Goal: Information Seeking & Learning: Learn about a topic

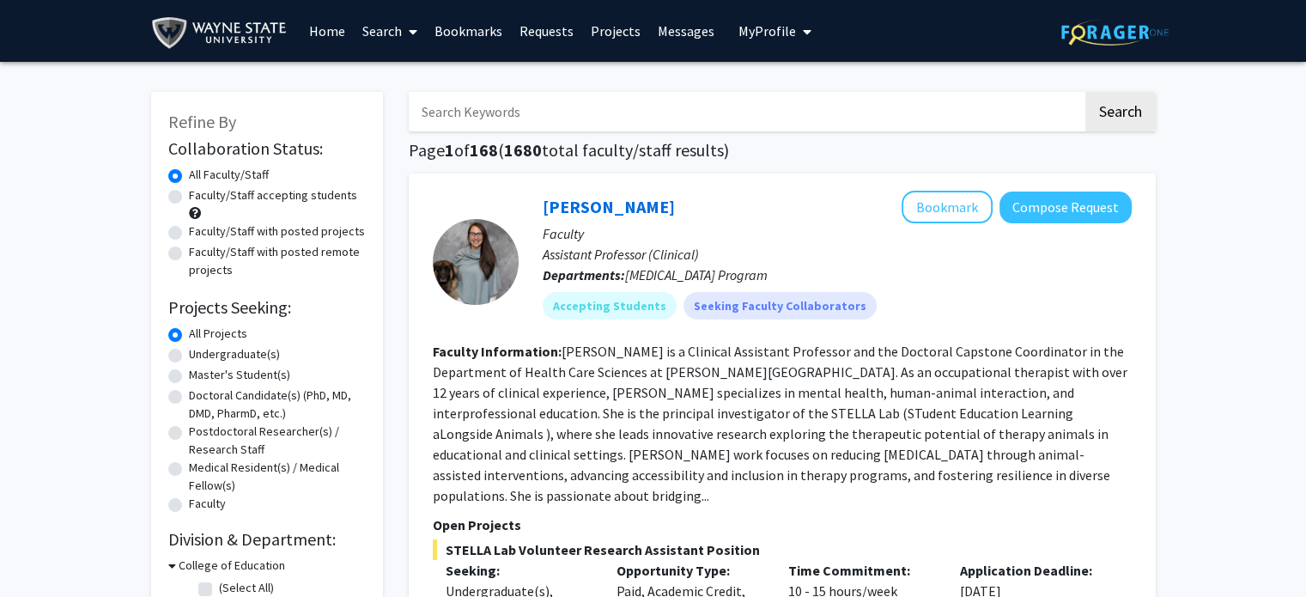
click at [189, 193] on label "Faculty/Staff accepting students" at bounding box center [273, 195] width 168 height 18
click at [189, 193] on input "Faculty/Staff accepting students" at bounding box center [194, 191] width 11 height 11
radio input "true"
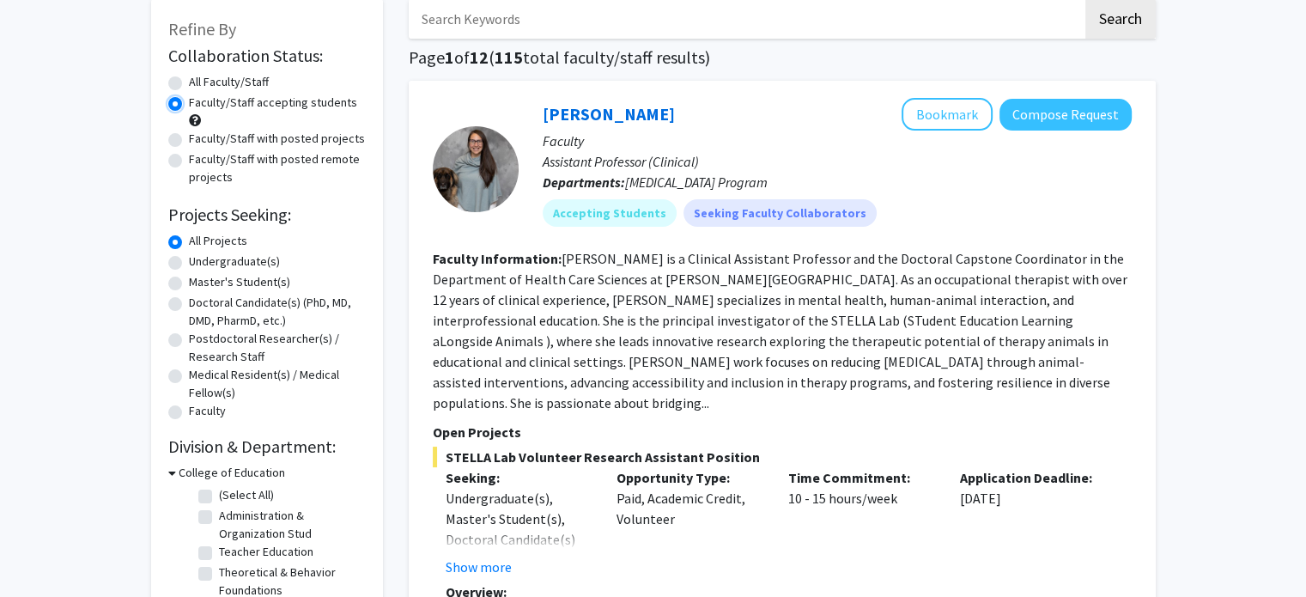
scroll to position [91, 0]
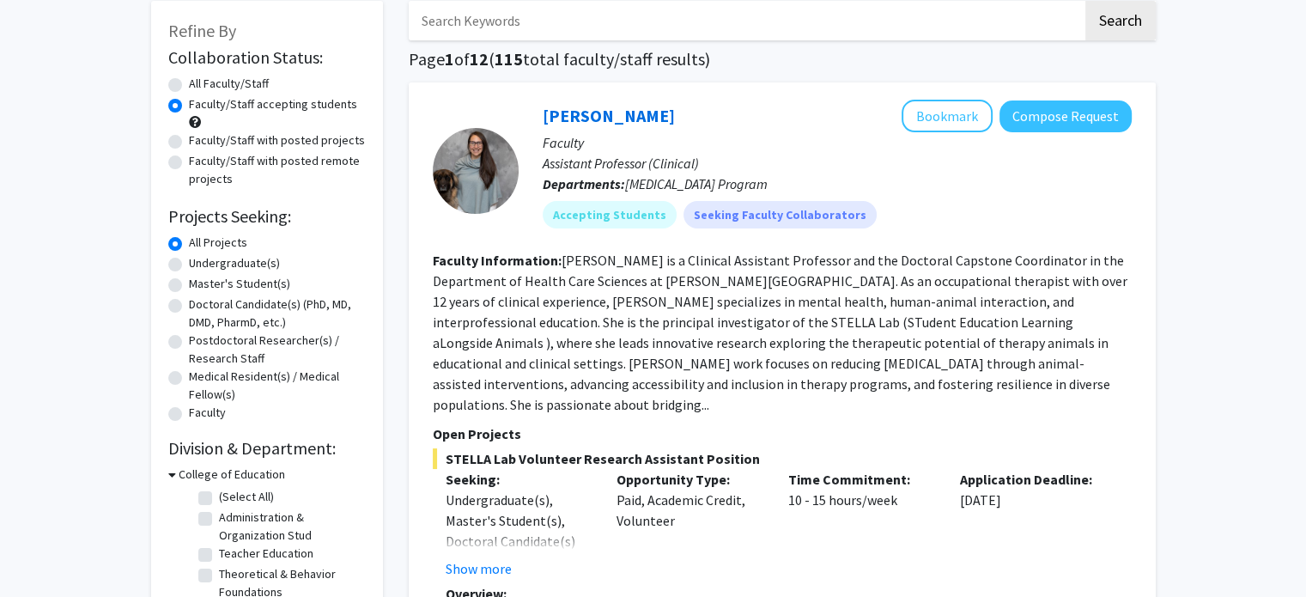
click at [211, 264] on label "Undergraduate(s)" at bounding box center [234, 263] width 91 height 18
click at [200, 264] on input "Undergraduate(s)" at bounding box center [194, 259] width 11 height 11
radio input "true"
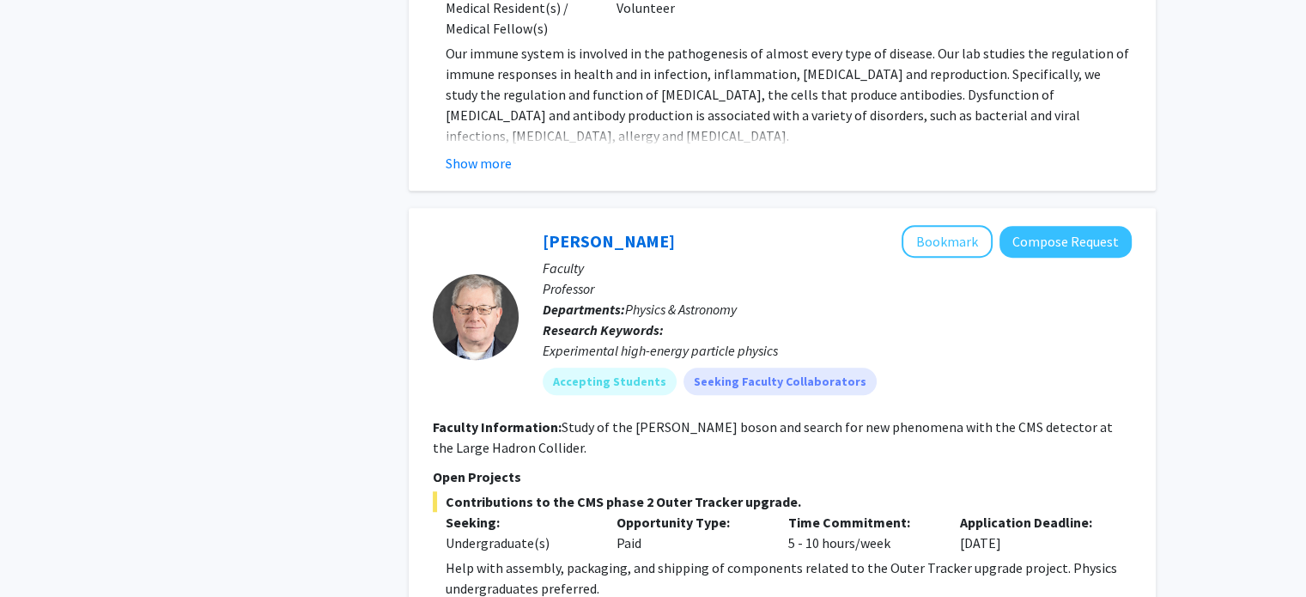
scroll to position [7807, 0]
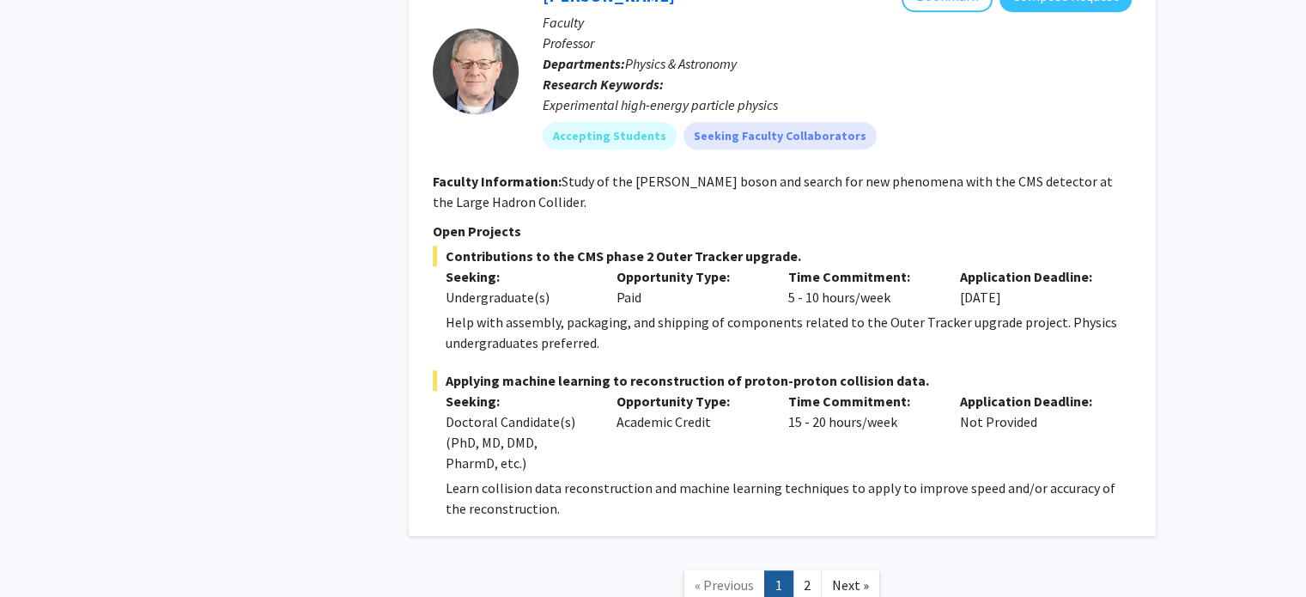
click at [793, 570] on link "1" at bounding box center [778, 585] width 29 height 30
click at [805, 570] on link "2" at bounding box center [807, 585] width 29 height 30
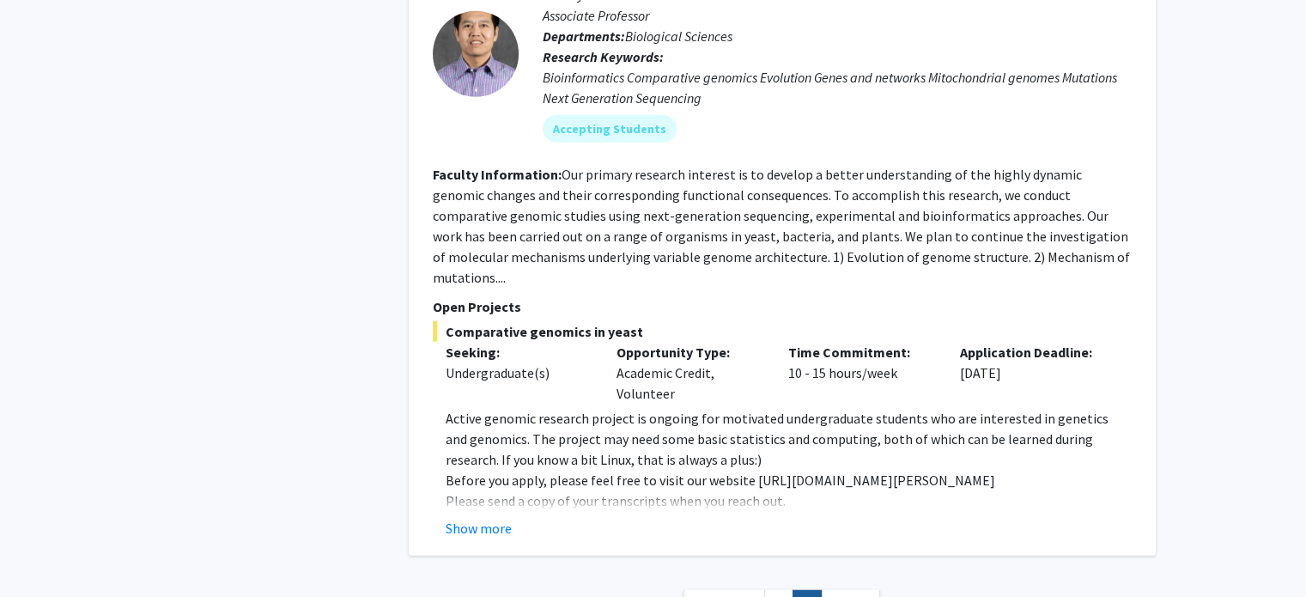
scroll to position [4362, 0]
click at [776, 591] on link "1" at bounding box center [778, 606] width 29 height 30
